Goal: Check status: Check status

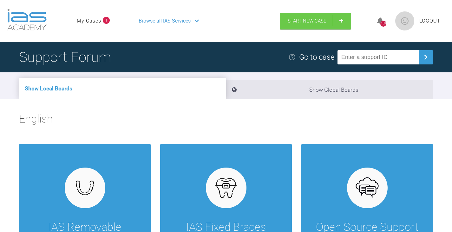
click at [96, 21] on link "My Cases" at bounding box center [89, 21] width 24 height 8
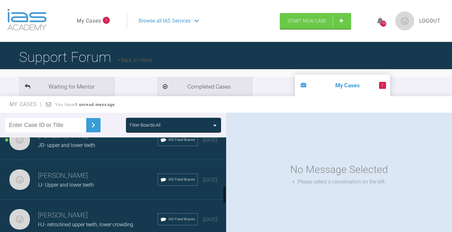
scroll to position [222, 0]
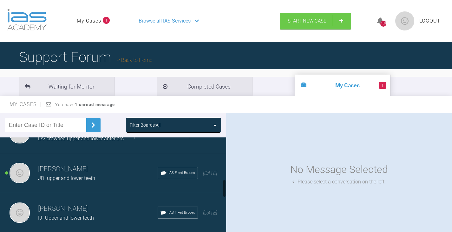
click at [75, 176] on span "JD- upper and lower teeth" at bounding box center [66, 178] width 57 height 6
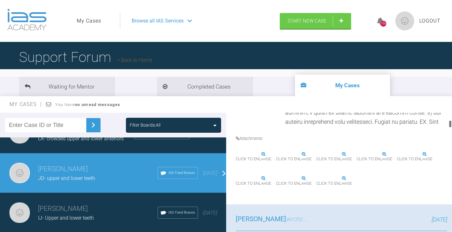
scroll to position [412, 0]
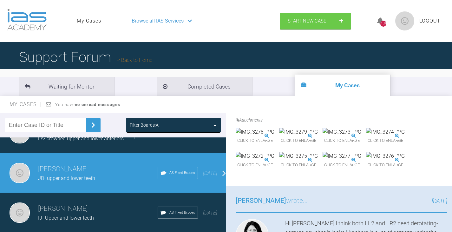
click at [361, 136] on img at bounding box center [341, 132] width 39 height 8
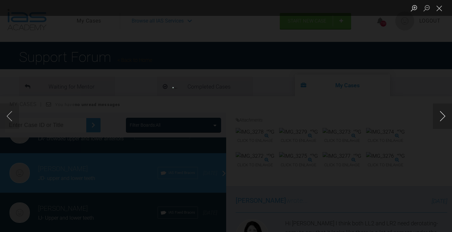
click at [444, 117] on button "Next image" at bounding box center [442, 115] width 19 height 25
click at [9, 117] on button "Previous image" at bounding box center [9, 115] width 19 height 25
click at [443, 111] on button "Next image" at bounding box center [442, 115] width 19 height 25
